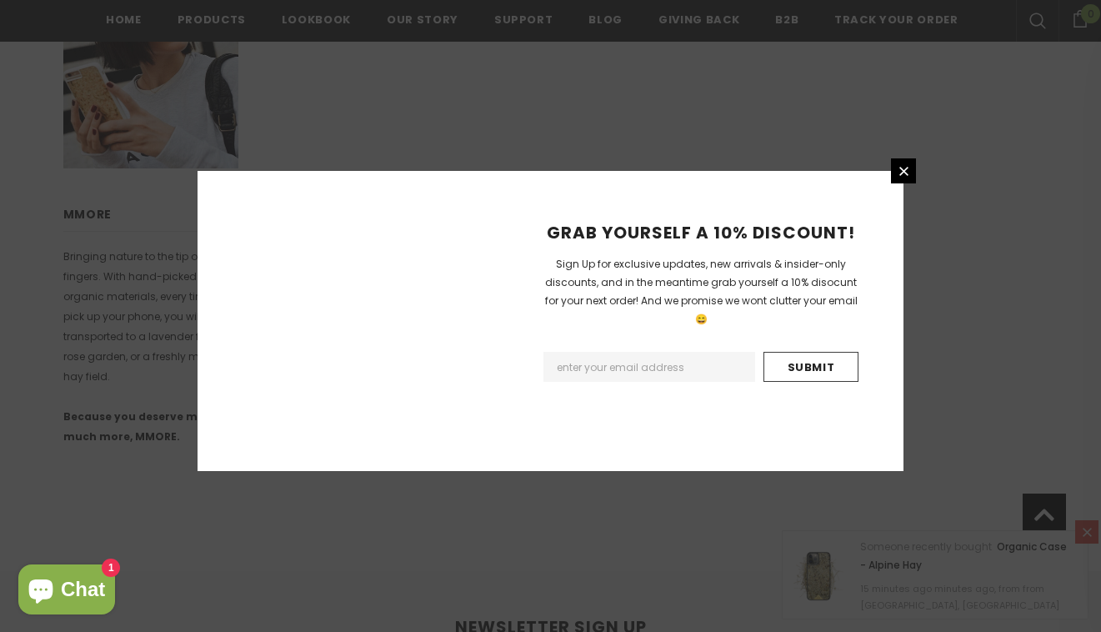
scroll to position [1233, 0]
